Goal: Transaction & Acquisition: Download file/media

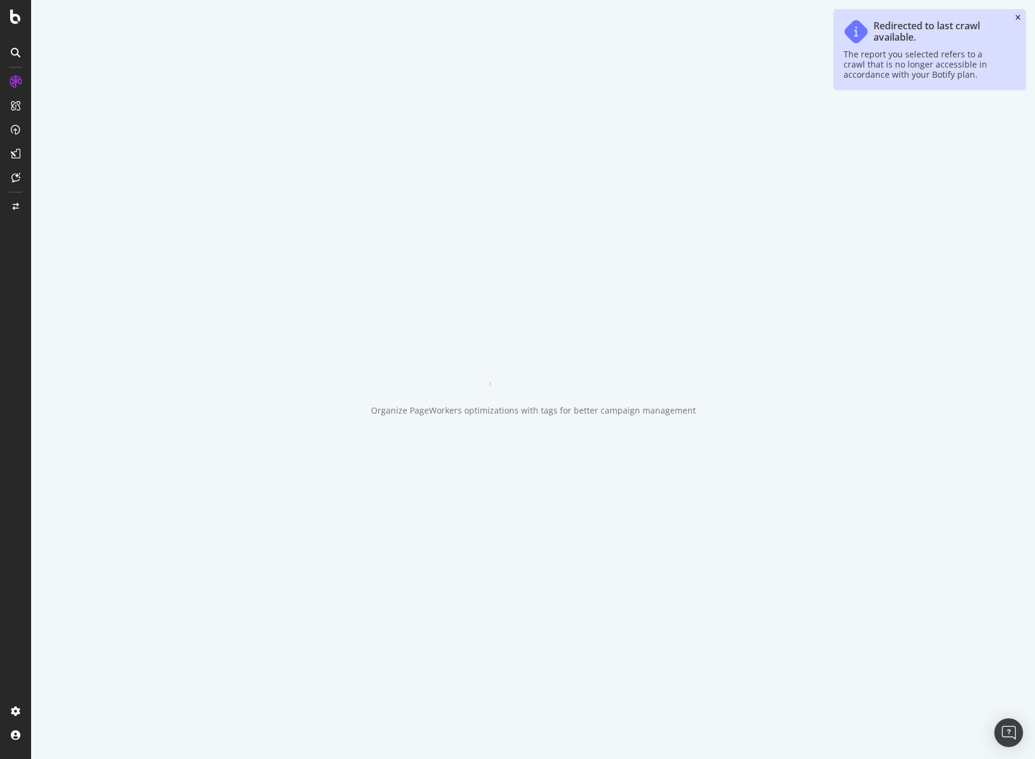
click at [1017, 16] on icon "close toast" at bounding box center [1017, 17] width 5 height 7
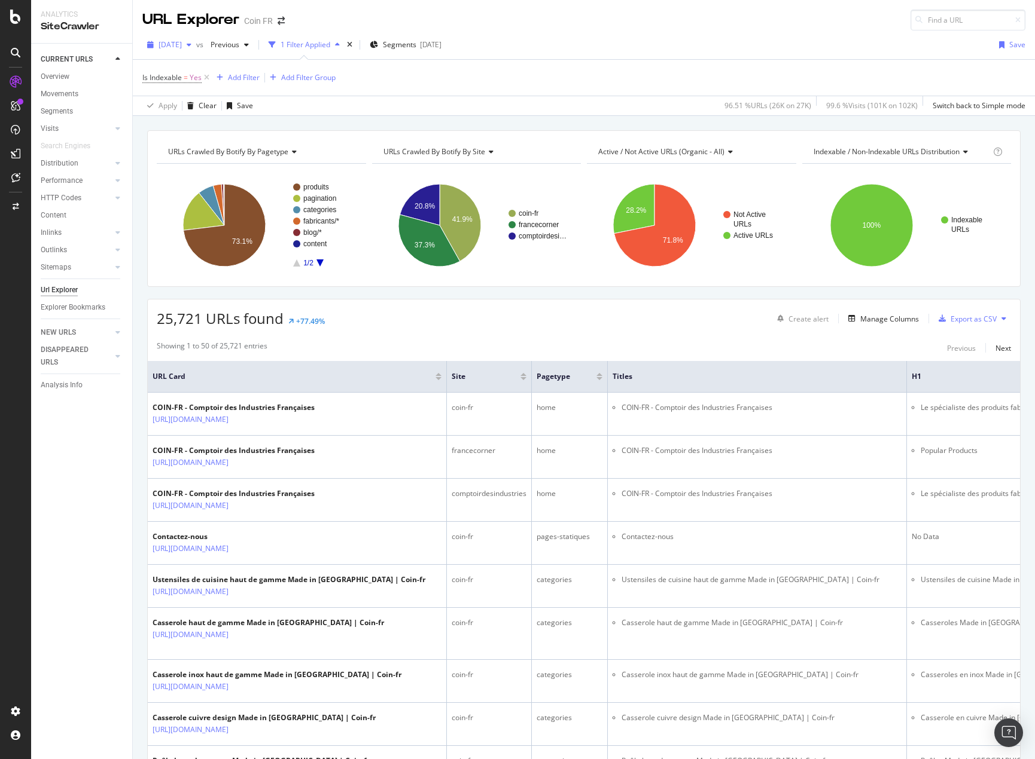
click at [182, 44] on span "[DATE]" at bounding box center [169, 44] width 23 height 10
click at [494, 99] on div "Apply Clear Save 96.51 % URLs ( 26K on 27K ) 99.6 % Visits ( 101K on 102K ) Swi…" at bounding box center [584, 106] width 902 height 20
click at [196, 52] on div "[DATE]" at bounding box center [169, 45] width 54 height 18
click at [968, 319] on div "Export as CSV" at bounding box center [973, 319] width 46 height 10
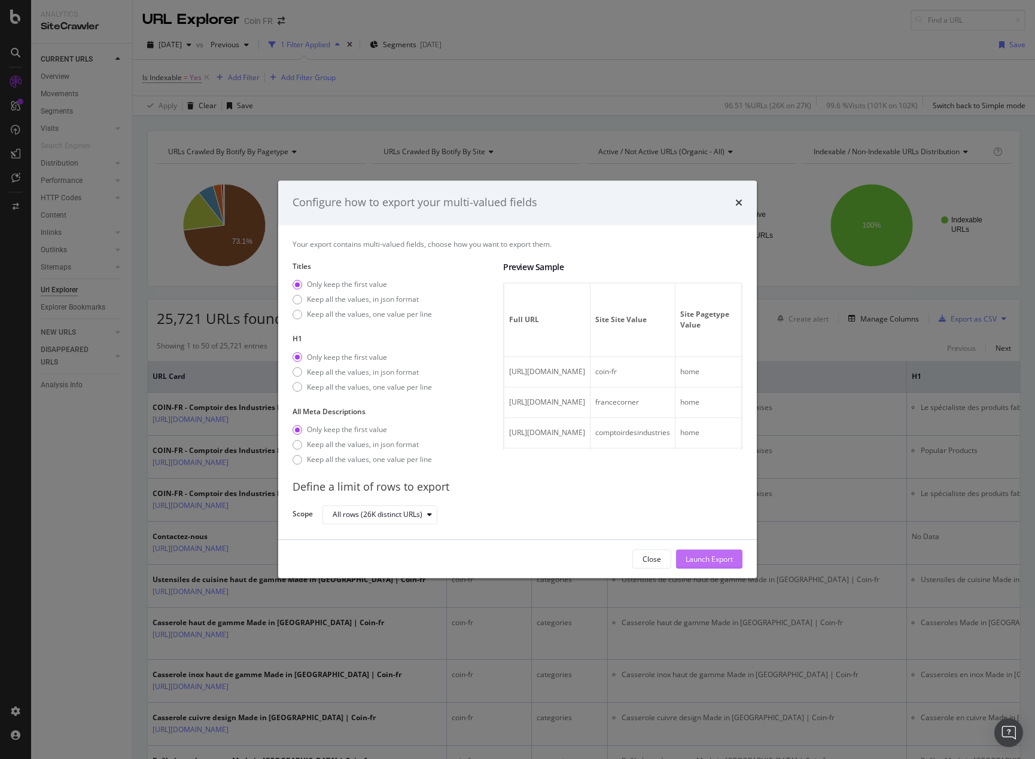
click at [722, 559] on div "Launch Export" at bounding box center [708, 559] width 47 height 10
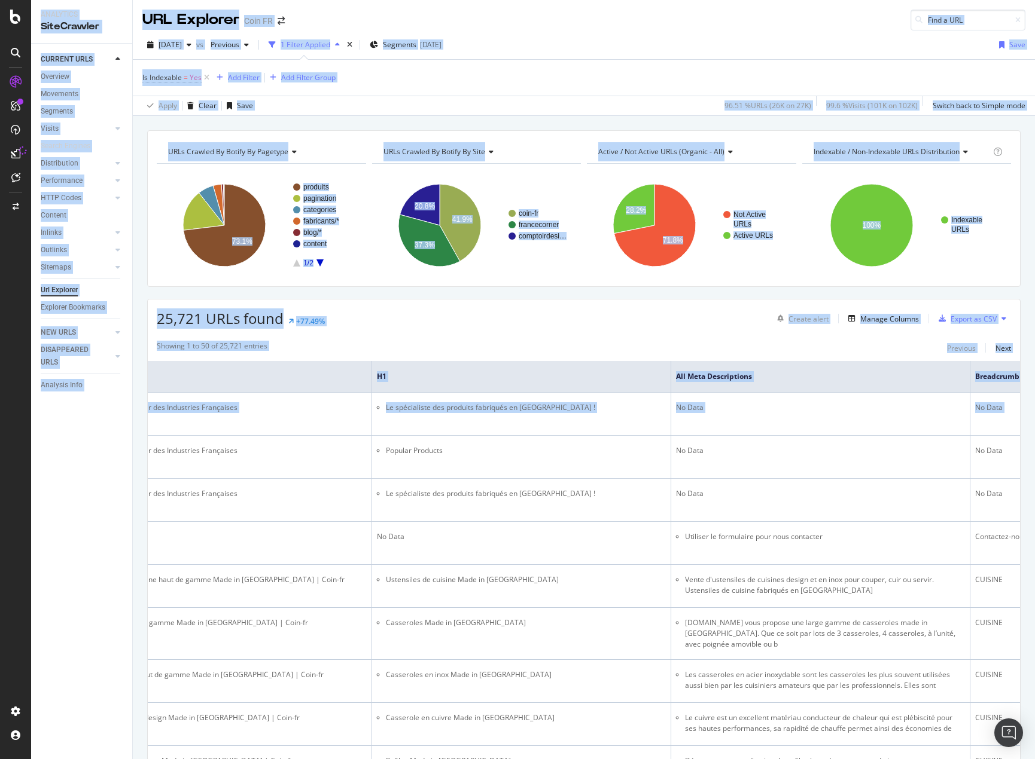
scroll to position [0, 788]
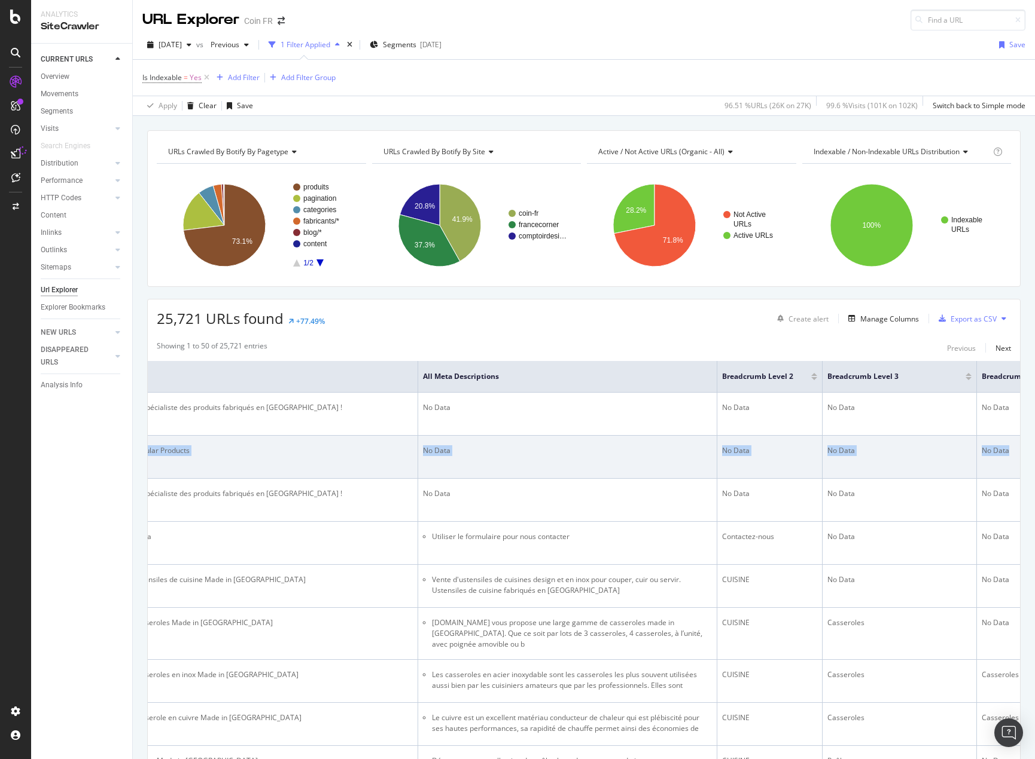
drag, startPoint x: 644, startPoint y: 451, endPoint x: 934, endPoint y: 470, distance: 290.6
click at [934, 470] on tr "COIN-FR - Comptoir des Industries Françaises [URL][DOMAIN_NAME] francecorner ho…" at bounding box center [255, 457] width 1791 height 43
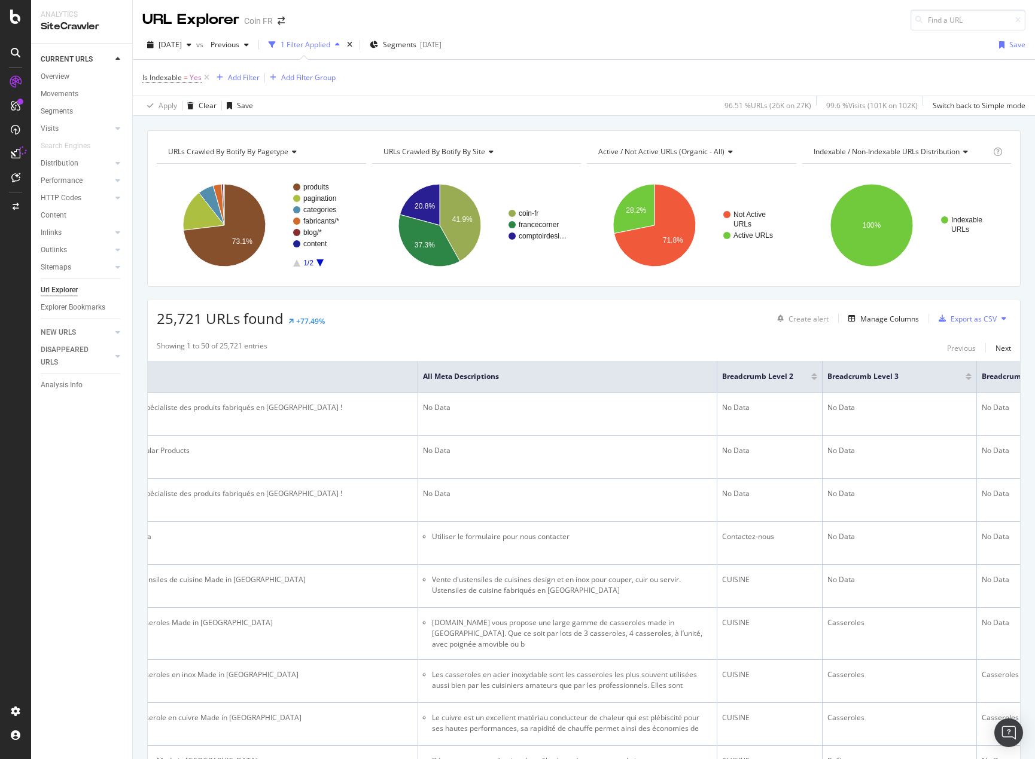
click at [658, 327] on div "25,721 URLs found +77.49% Create alert Manage Columns Export as CSV" at bounding box center [584, 314] width 872 height 29
click at [182, 46] on span "[DATE]" at bounding box center [169, 44] width 23 height 10
click at [221, 151] on div "[DATE]" at bounding box center [200, 154] width 80 height 11
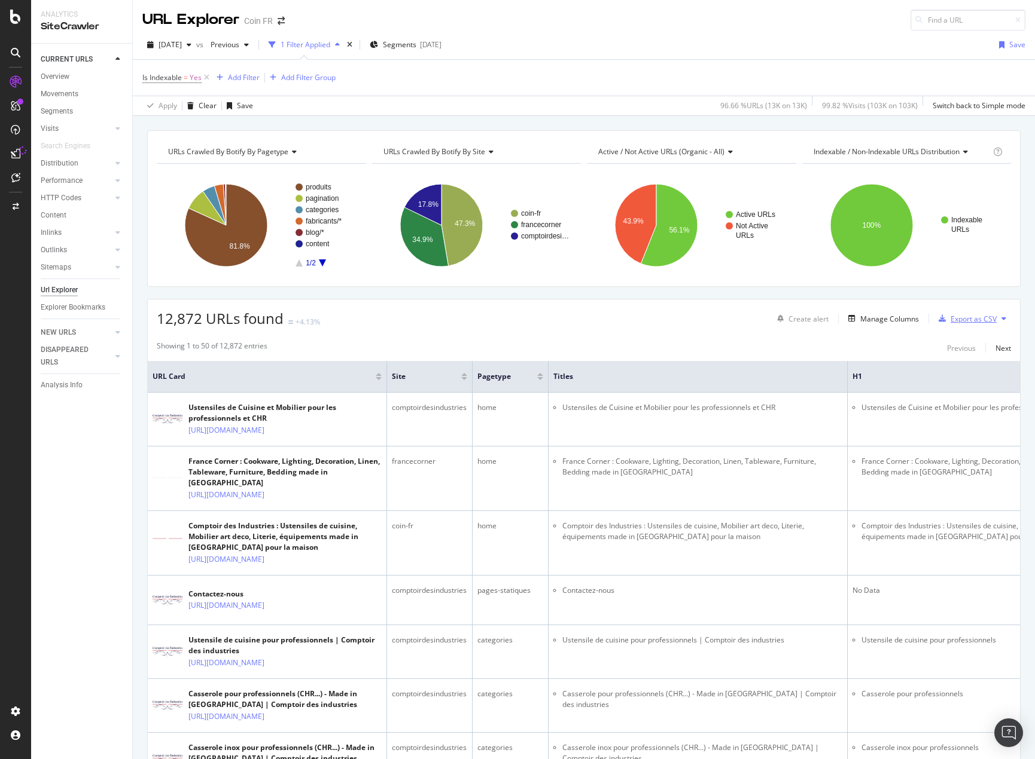
click at [959, 321] on div "Export as CSV" at bounding box center [973, 319] width 46 height 10
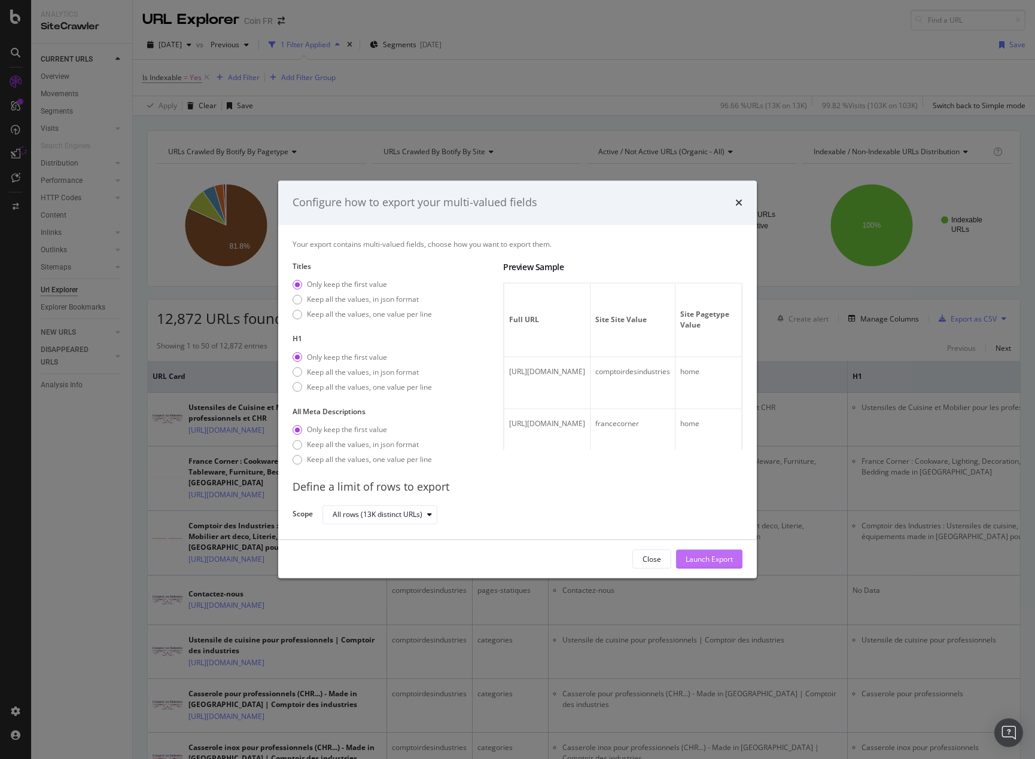
click at [707, 559] on div "Launch Export" at bounding box center [708, 559] width 47 height 10
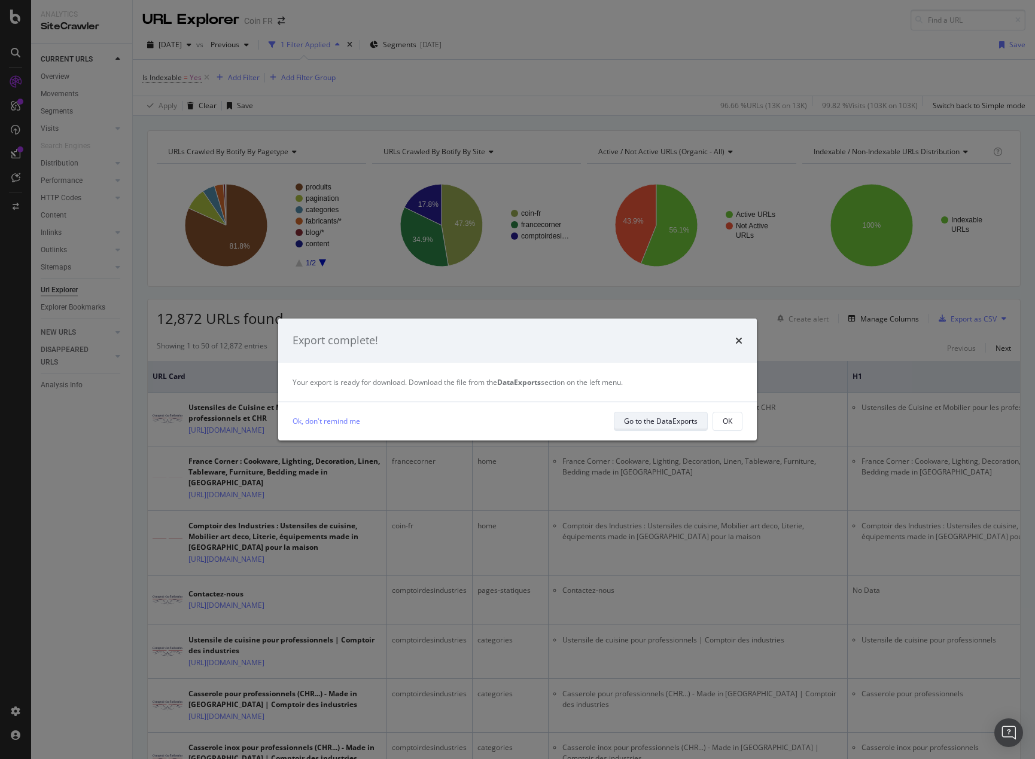
click at [631, 420] on div "Go to the DataExports" at bounding box center [661, 421] width 74 height 10
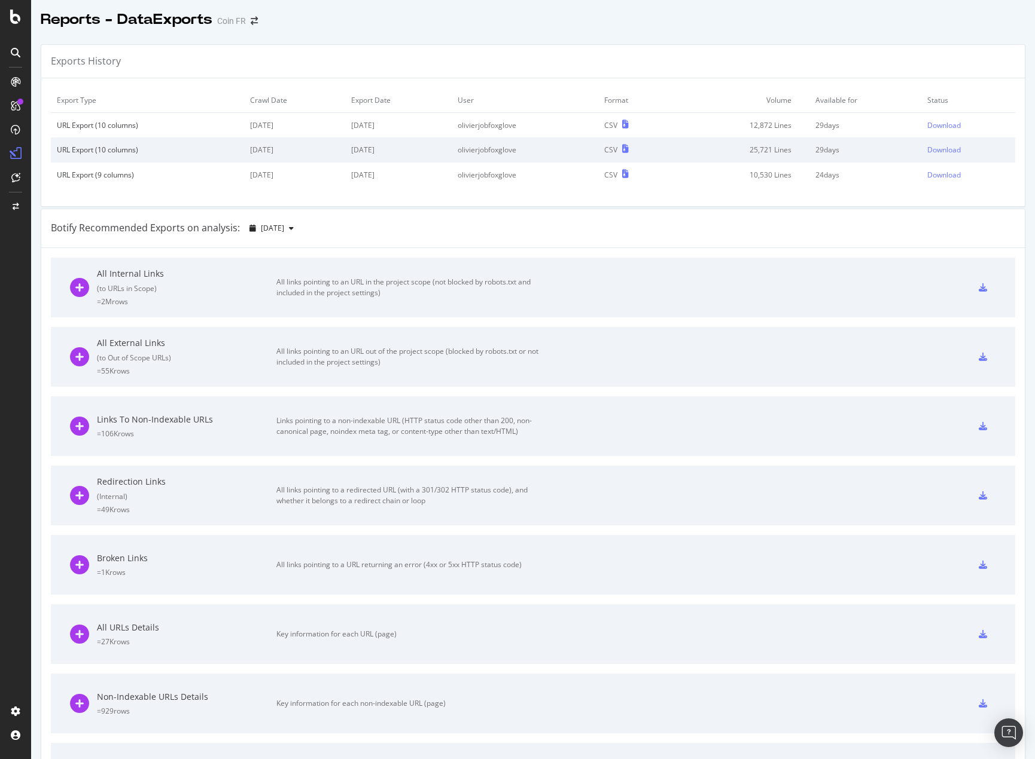
click at [499, 50] on div "Exports History" at bounding box center [532, 61] width 983 height 33
click at [929, 119] on td "Download" at bounding box center [968, 125] width 94 height 25
click at [929, 130] on div "Download" at bounding box center [943, 125] width 33 height 10
click at [929, 144] on td "Download" at bounding box center [968, 150] width 94 height 25
click at [930, 149] on div "Download" at bounding box center [943, 150] width 33 height 10
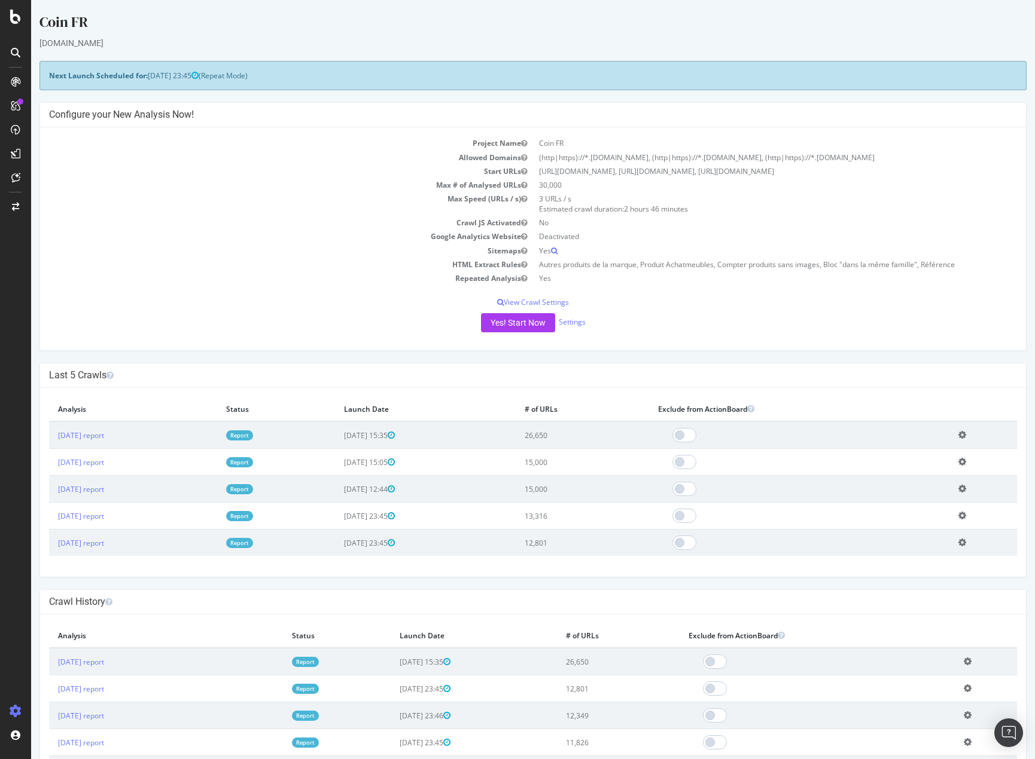
click at [958, 463] on icon at bounding box center [962, 461] width 8 height 9
click at [922, 479] on link "Add name" at bounding box center [918, 480] width 96 height 16
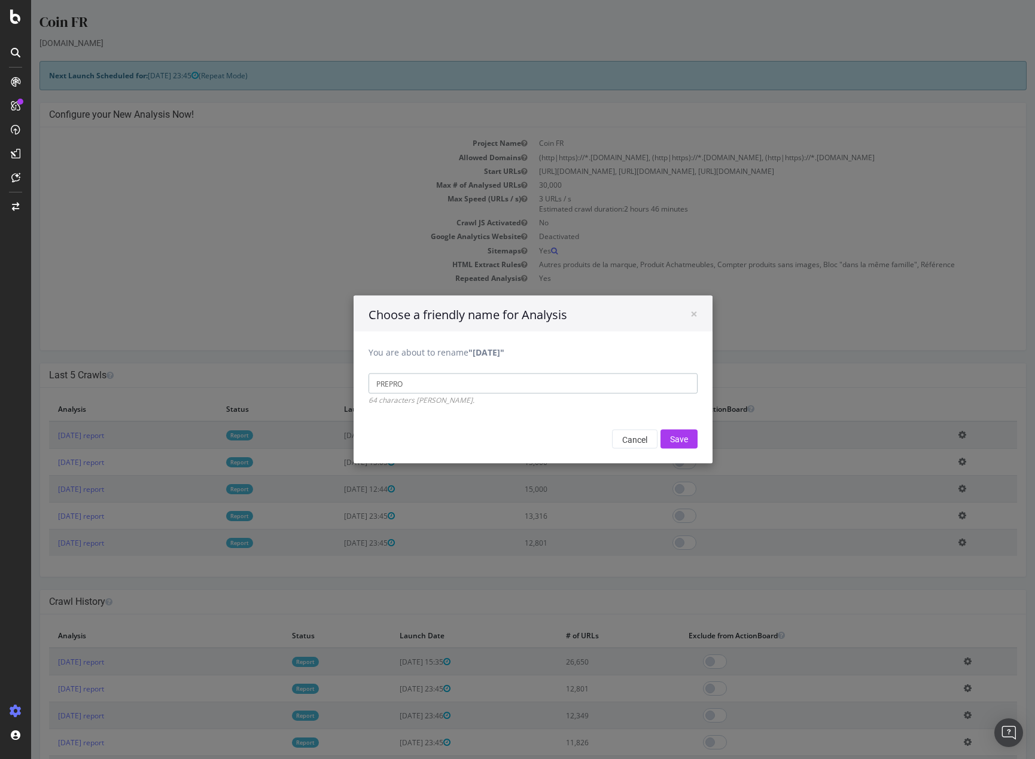
type input "PREPROD"
drag, startPoint x: 405, startPoint y: 383, endPoint x: 301, endPoint y: 382, distance: 104.1
click at [289, 383] on div "× Choose a friendly name for Analysis You are about to rename "2025 Aug. 12th" …" at bounding box center [532, 379] width 1003 height 759
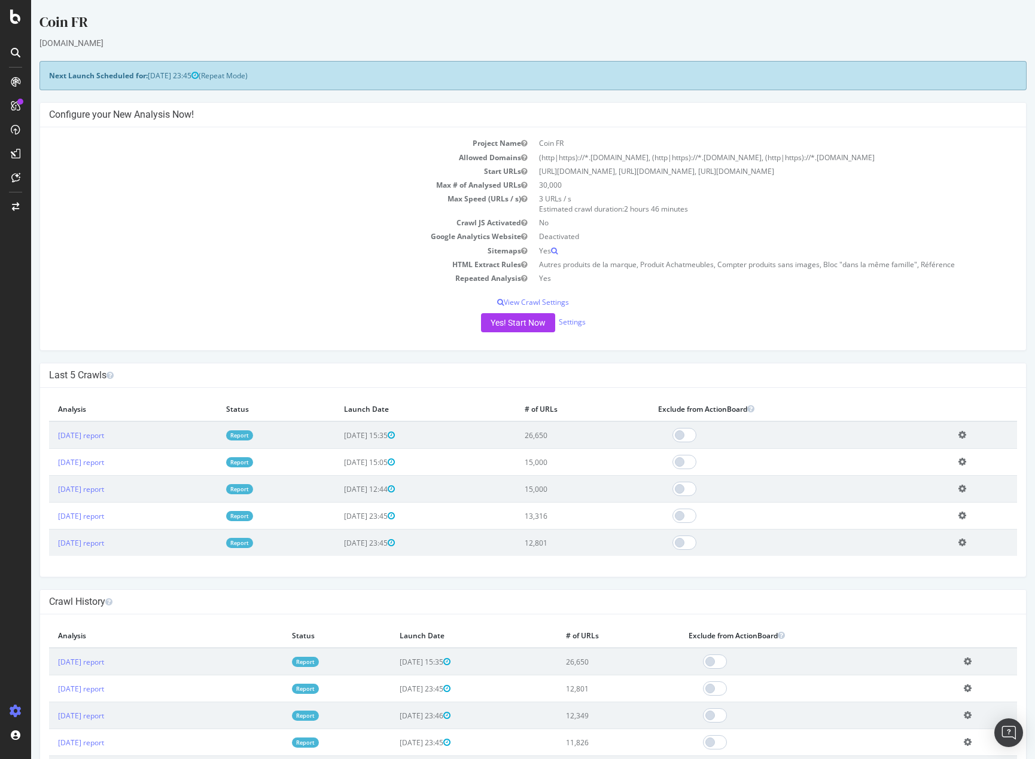
click at [965, 462] on td "Add name Delete analysis" at bounding box center [983, 462] width 68 height 27
click at [965, 460] on td "Add name Delete analysis" at bounding box center [983, 462] width 68 height 27
click at [963, 462] on icon at bounding box center [962, 461] width 8 height 9
click at [903, 483] on link "Add name" at bounding box center [918, 480] width 96 height 16
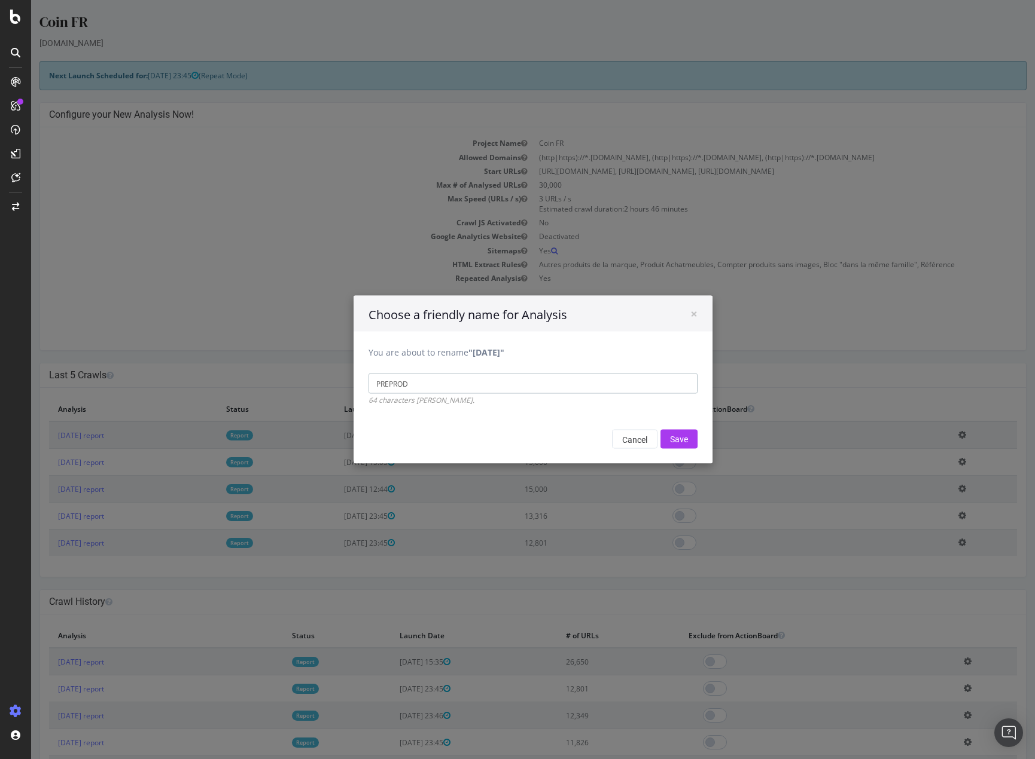
click at [486, 390] on input "PREPROD" at bounding box center [532, 384] width 329 height 20
click at [677, 438] on input "Save" at bounding box center [678, 439] width 37 height 19
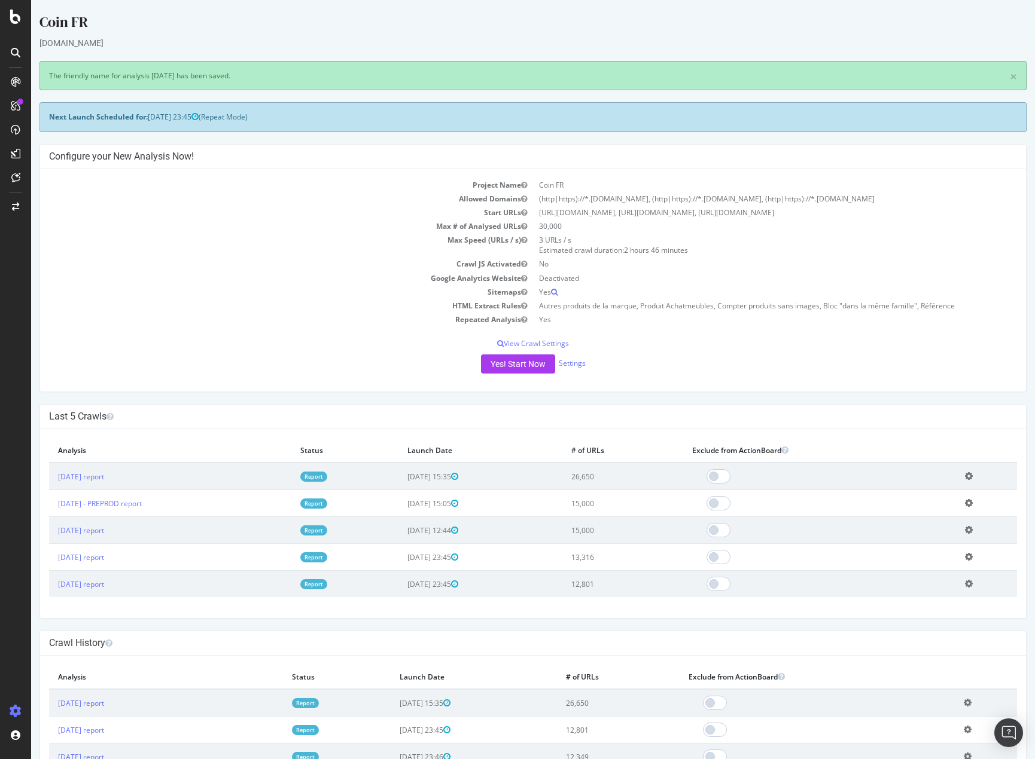
click at [968, 474] on icon at bounding box center [969, 476] width 8 height 9
click at [901, 493] on link "Add name" at bounding box center [925, 494] width 96 height 16
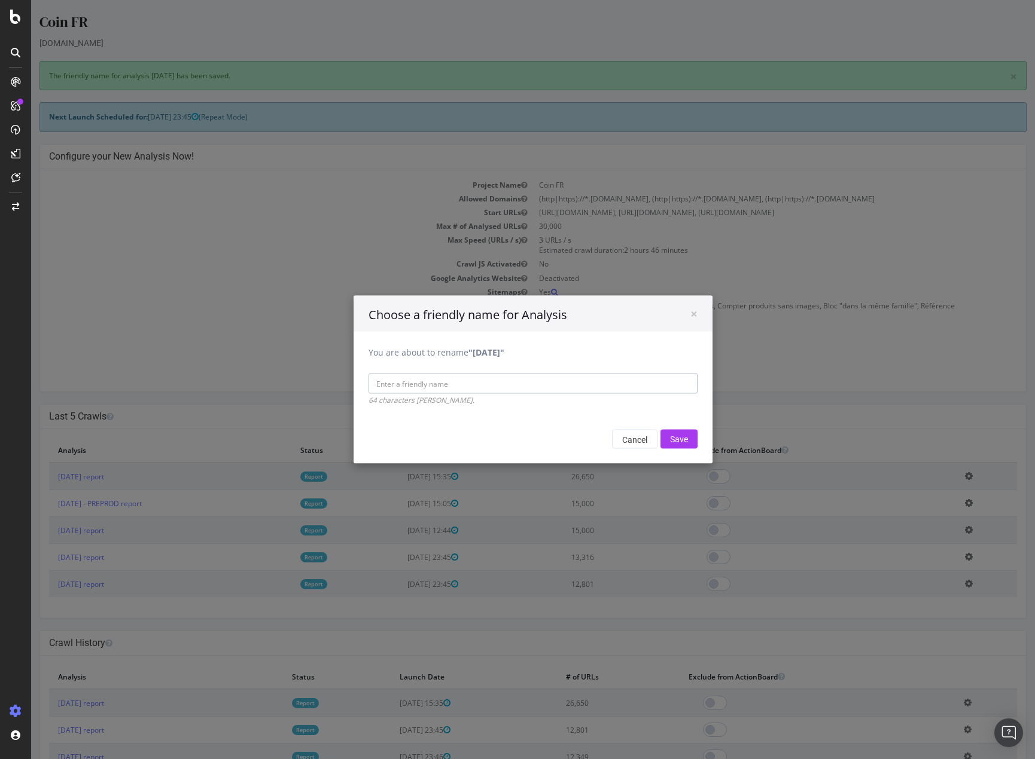
click at [509, 381] on input "You are about to rename "2025 Aug. 13th"" at bounding box center [532, 384] width 329 height 20
paste input "PREPROD"
type input "PREPROD"
click at [679, 441] on input "Save" at bounding box center [678, 439] width 37 height 19
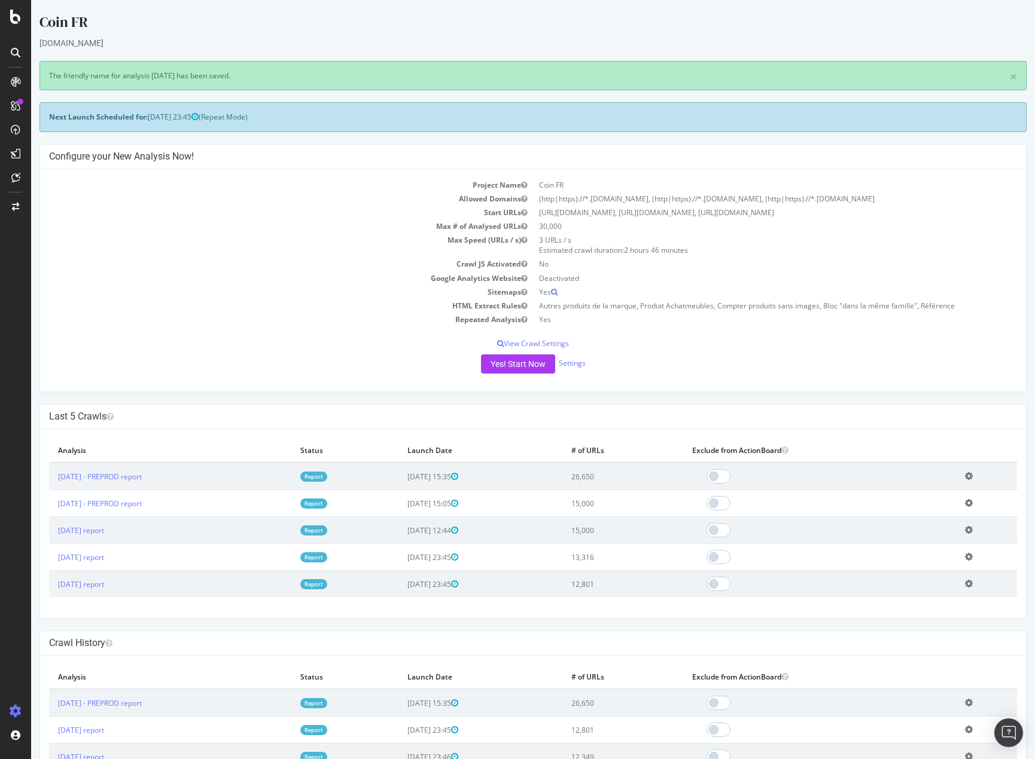
click at [965, 534] on icon at bounding box center [969, 530] width 8 height 9
click at [903, 542] on link "Add name" at bounding box center [925, 548] width 96 height 16
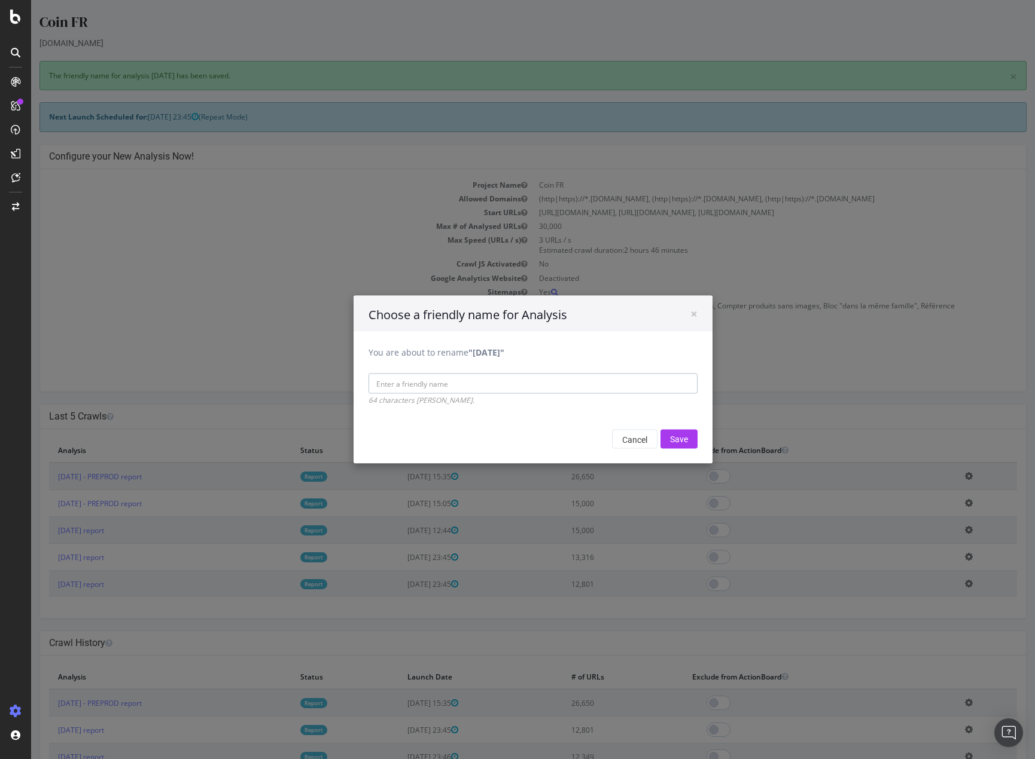
click at [515, 382] on input "You are about to rename "2025 Aug. 6th"" at bounding box center [532, 384] width 329 height 20
paste input "PREPROD"
type input "PREPROD"
click at [680, 435] on input "Save" at bounding box center [678, 439] width 37 height 19
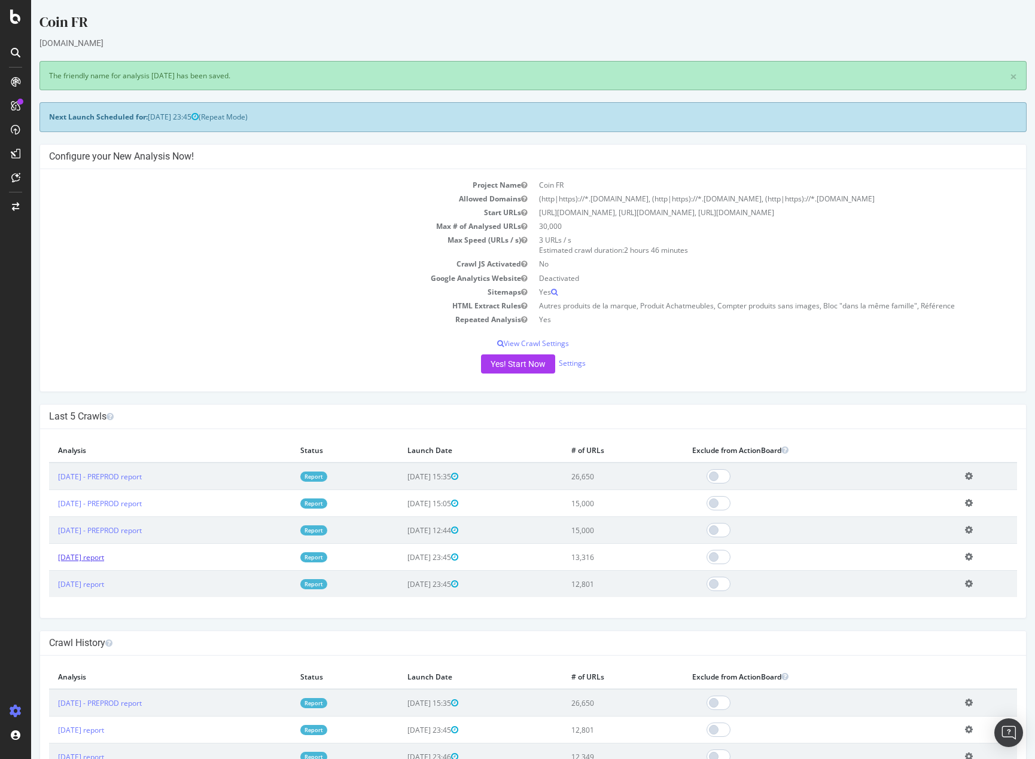
drag, startPoint x: 95, startPoint y: 560, endPoint x: 89, endPoint y: 560, distance: 6.6
